Goal: Check status: Check status

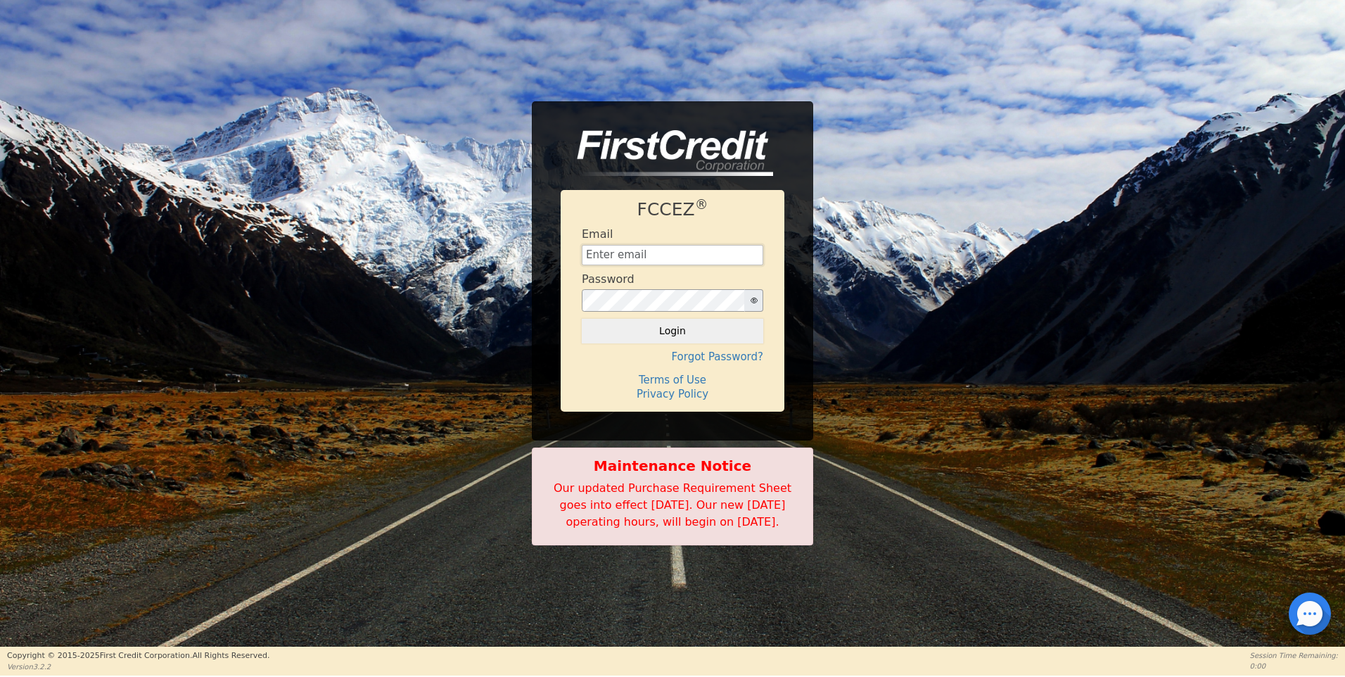
click at [613, 250] on input "text" at bounding box center [672, 255] width 181 height 21
type input "[EMAIL_ADDRESS][DOMAIN_NAME]"
click at [683, 327] on button "Login" at bounding box center [672, 331] width 181 height 24
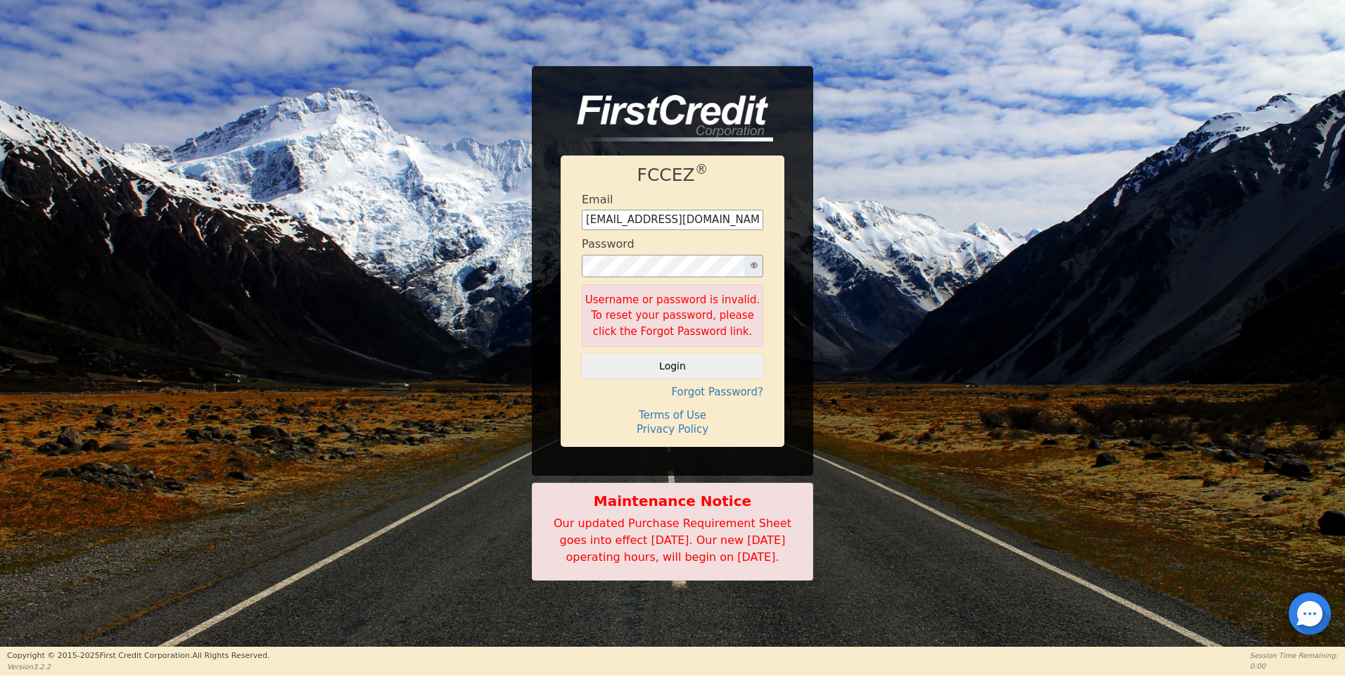
click at [756, 262] on icon "button" at bounding box center [754, 265] width 7 height 7
click at [700, 354] on button "Login" at bounding box center [672, 366] width 181 height 24
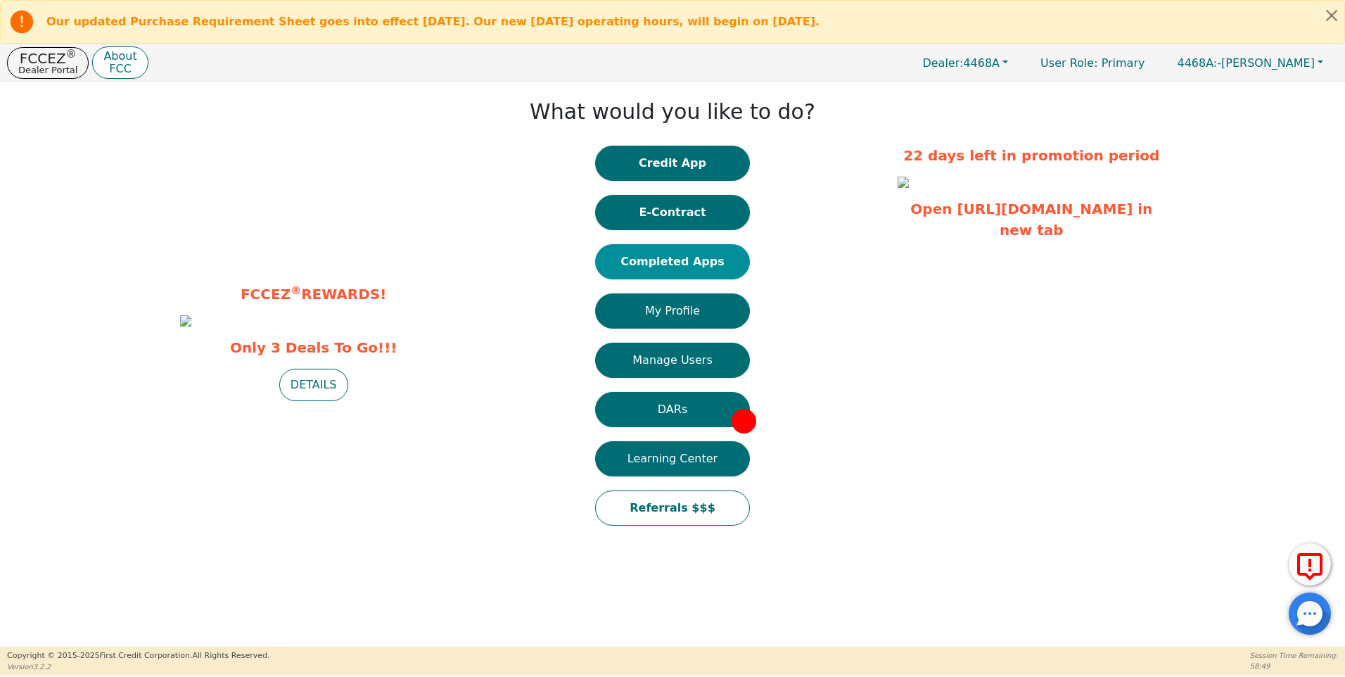
click at [701, 265] on button "Completed Apps" at bounding box center [672, 261] width 155 height 35
